Goal: Task Accomplishment & Management: Manage account settings

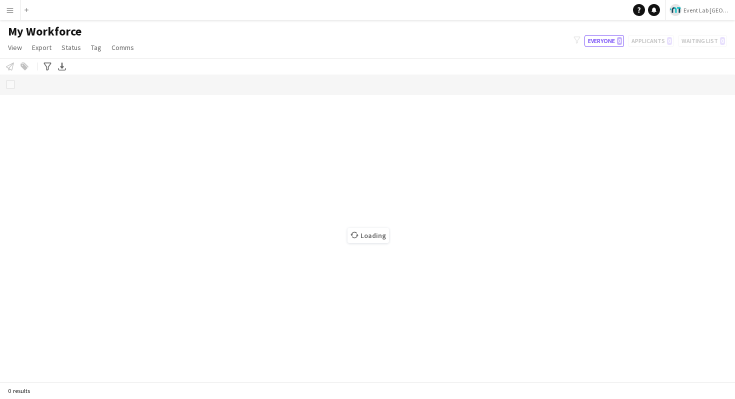
click at [14, 17] on button "Menu" at bounding box center [10, 10] width 20 height 20
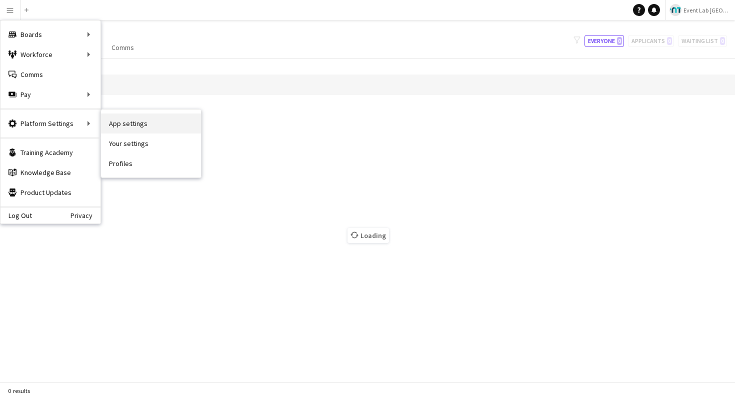
click at [118, 117] on link "App settings" at bounding box center [151, 123] width 100 height 20
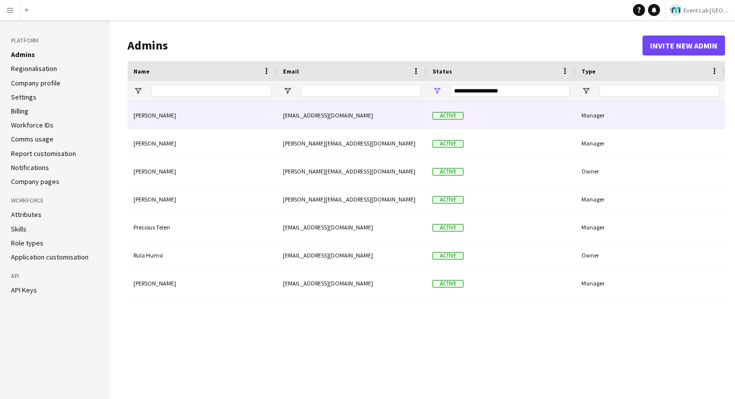
click at [335, 122] on div "[EMAIL_ADDRESS][DOMAIN_NAME]" at bounding box center [351, 114] width 149 height 27
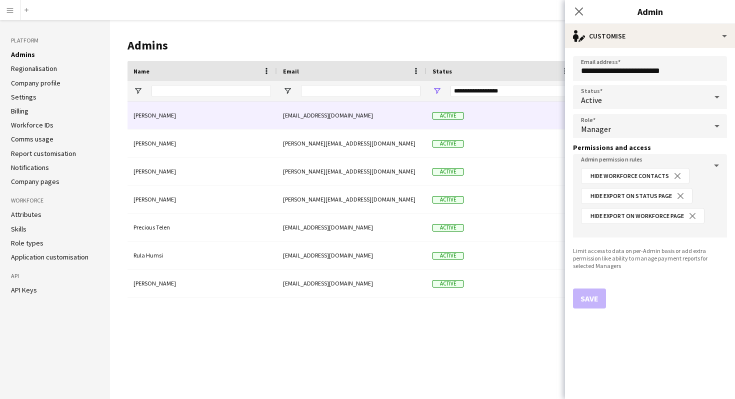
click at [649, 102] on div "Active" at bounding box center [640, 97] width 134 height 24
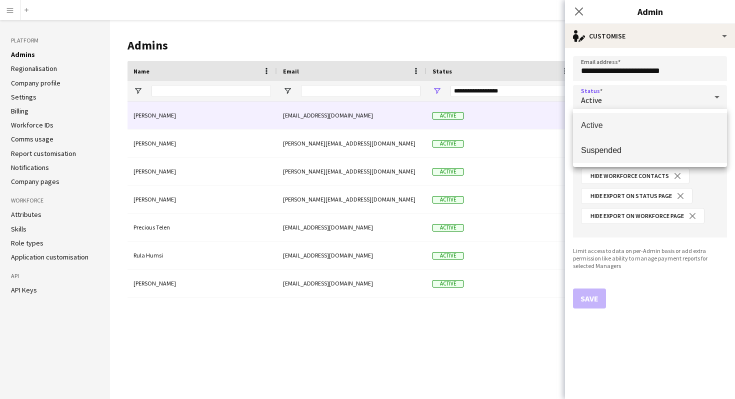
click at [633, 147] on span "Suspended" at bounding box center [650, 149] width 138 height 9
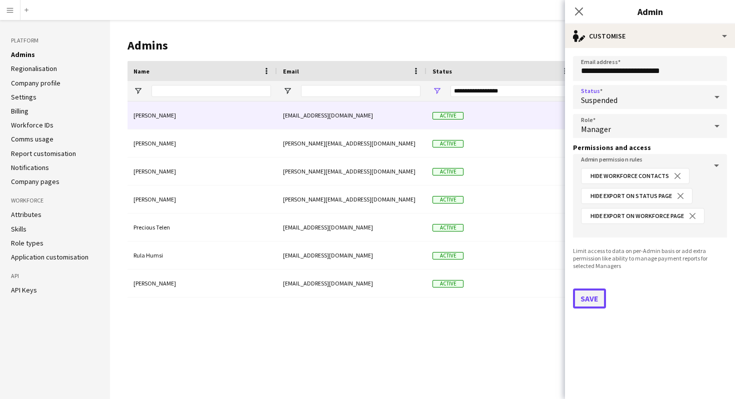
click at [587, 295] on button "Save" at bounding box center [589, 298] width 33 height 20
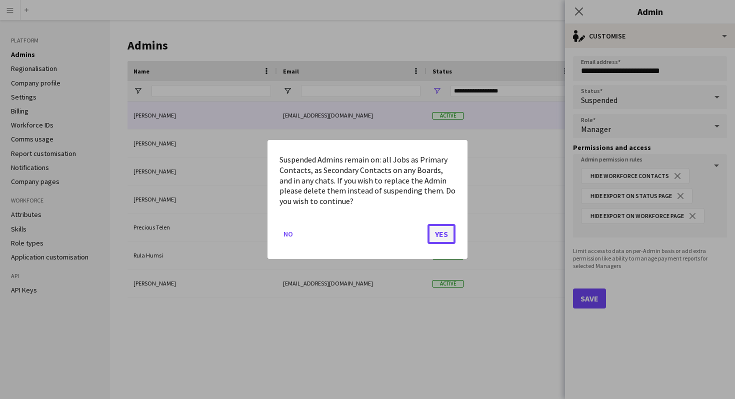
click at [437, 236] on button "Yes" at bounding box center [441, 234] width 28 height 20
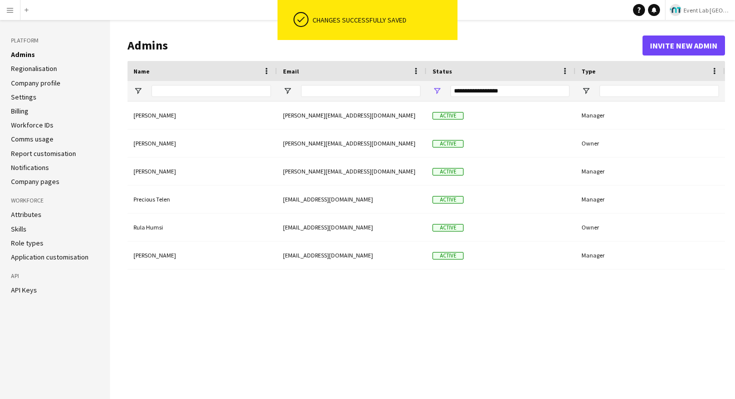
click at [410, 333] on div "[PERSON_NAME] [PERSON_NAME][EMAIL_ADDRESS][DOMAIN_NAME] Active Manager Mansour …" at bounding box center [425, 242] width 597 height 282
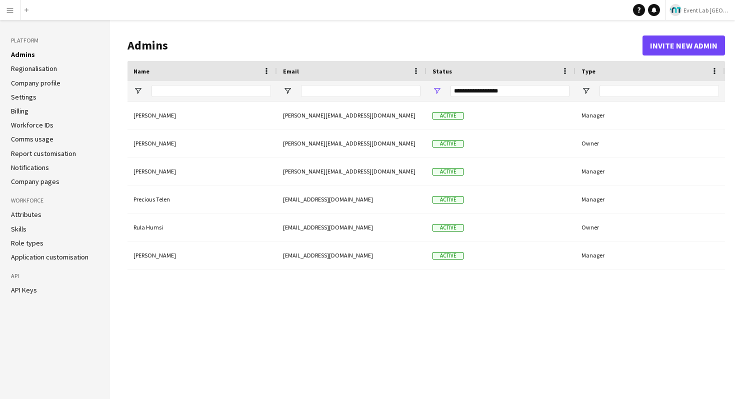
click at [20, 292] on link "API Keys" at bounding box center [24, 289] width 26 height 9
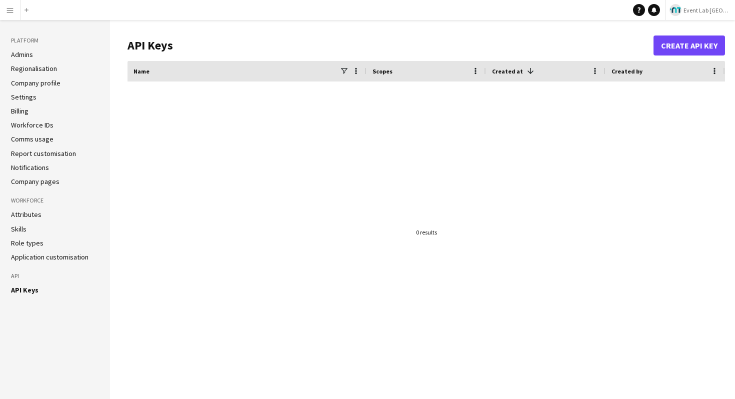
click at [13, 11] on app-icon "Menu" at bounding box center [10, 10] width 8 height 8
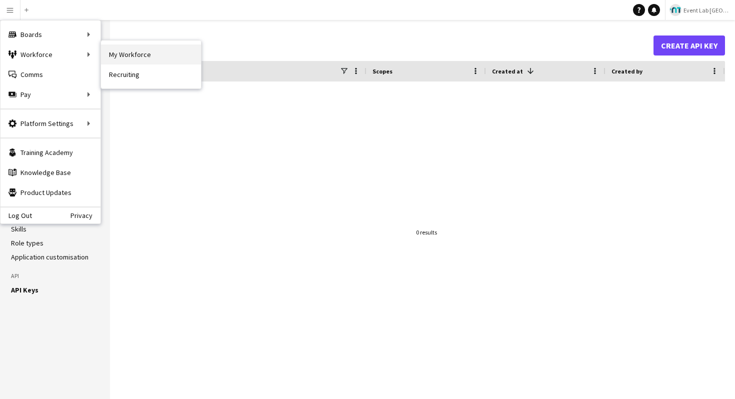
click at [115, 54] on link "My Workforce" at bounding box center [151, 54] width 100 height 20
